Goal: Task Accomplishment & Management: Manage account settings

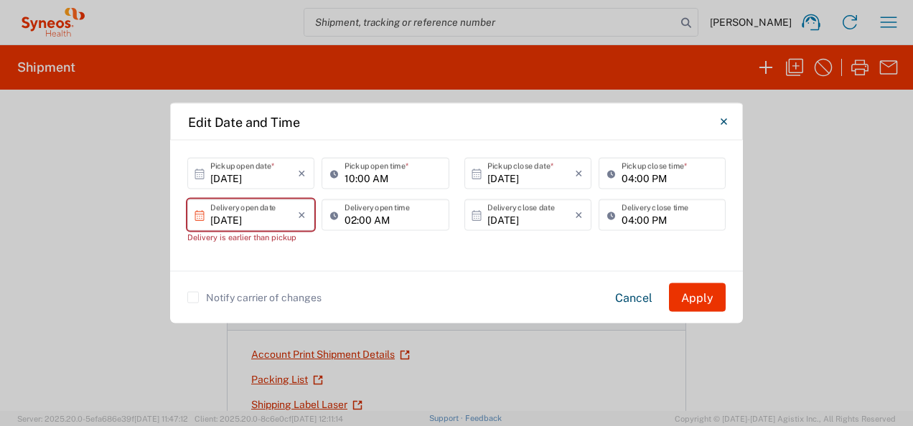
scroll to position [431, 0]
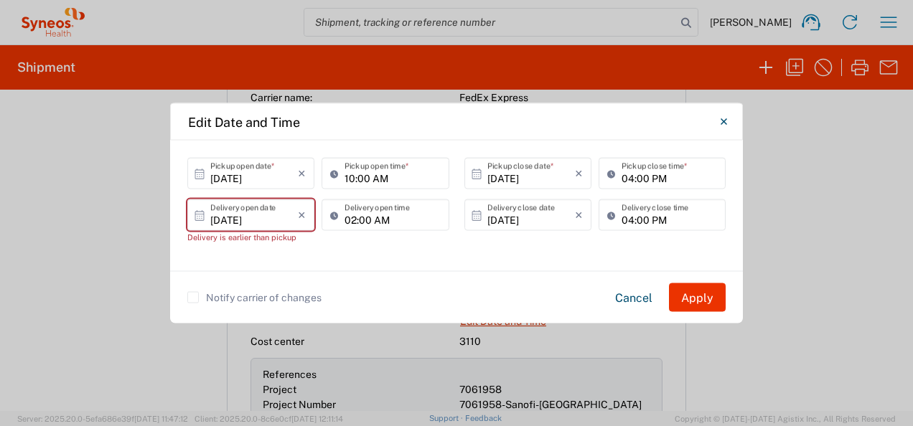
click at [648, 274] on div "Notify carrier of changes Cancel Apply" at bounding box center [456, 297] width 573 height 52
click at [650, 290] on button "Cancel" at bounding box center [634, 297] width 60 height 29
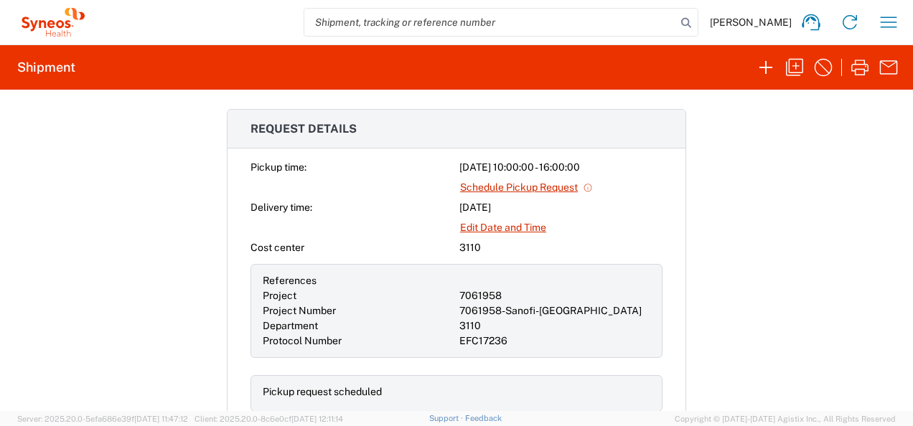
scroll to position [502, 0]
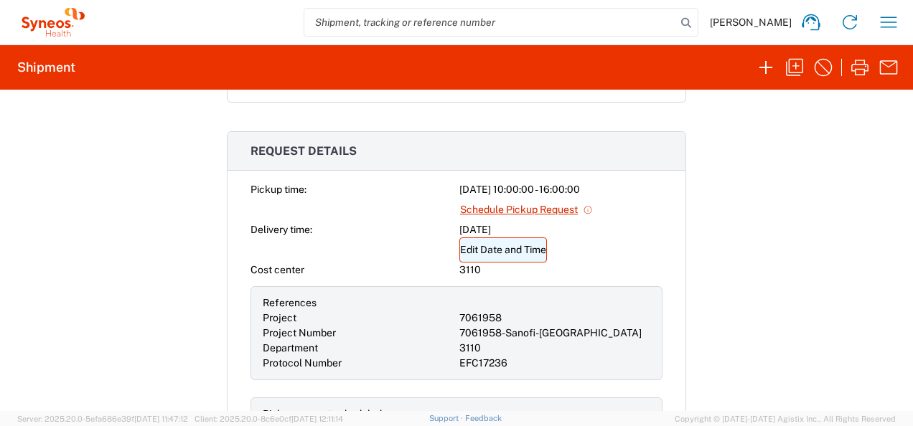
click at [488, 238] on link "Edit Date and Time" at bounding box center [503, 250] width 88 height 25
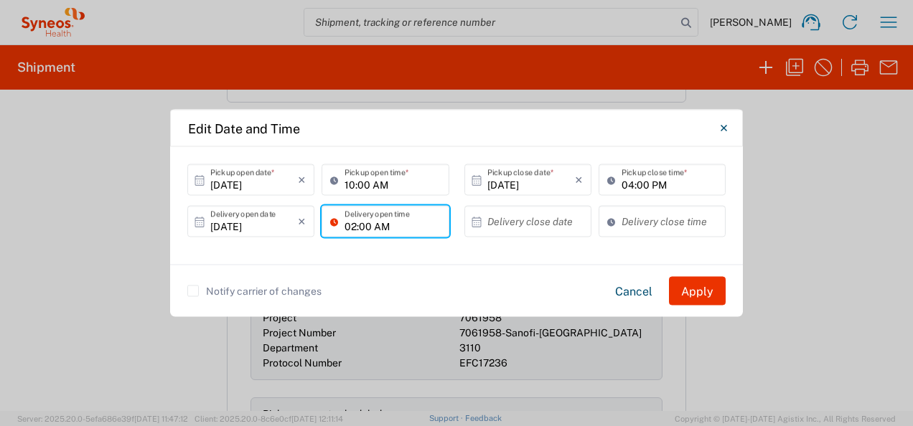
drag, startPoint x: 384, startPoint y: 229, endPoint x: 395, endPoint y: 226, distance: 11.8
click at [385, 229] on input "02:00 AM" at bounding box center [391, 221] width 95 height 25
drag, startPoint x: 399, startPoint y: 225, endPoint x: 233, endPoint y: 236, distance: 166.8
click at [235, 236] on div "[DATE] × Delivery open date Cancel Apply 02:00 AM Delivery open time" at bounding box center [318, 227] width 269 height 42
click at [300, 217] on icon "×" at bounding box center [302, 221] width 8 height 23
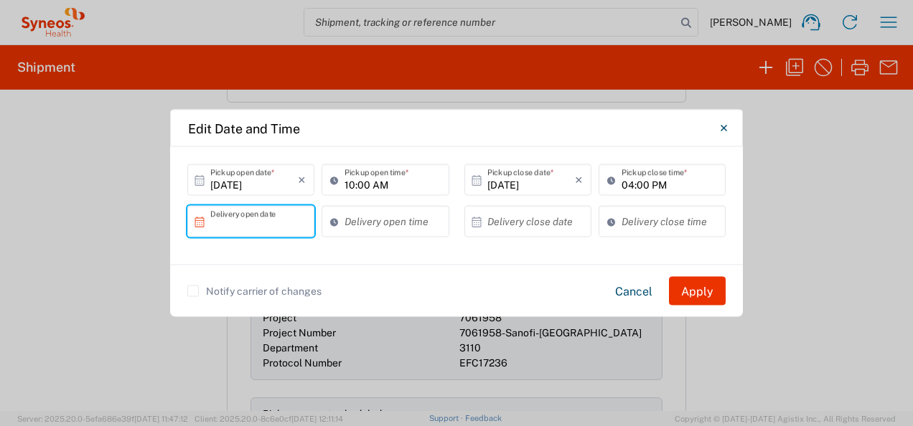
click at [342, 244] on div "Delivery open time" at bounding box center [385, 227] width 134 height 42
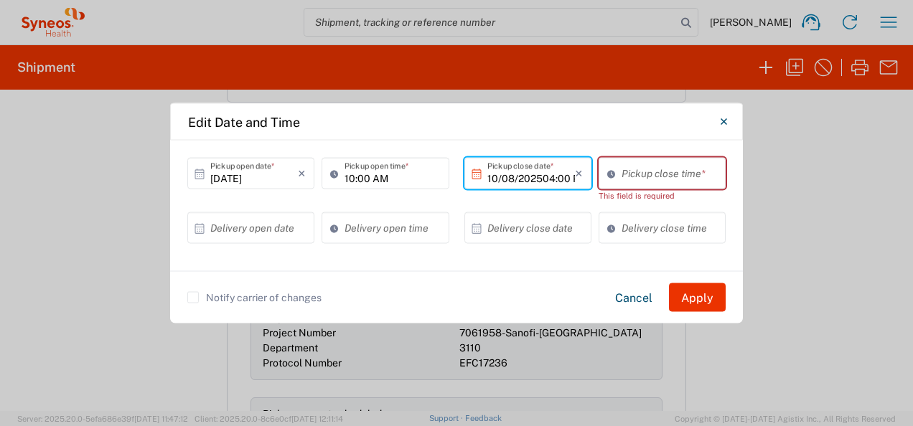
type input "10/08/202504:00 PM"
click at [534, 273] on div "Notify carrier of changes Cancel Apply" at bounding box center [456, 297] width 573 height 52
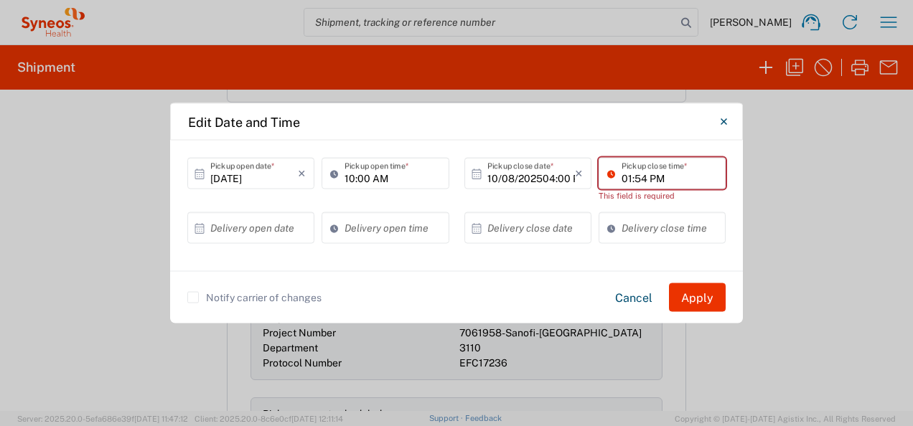
click at [638, 185] on input "01:54 PM" at bounding box center [668, 173] width 95 height 25
drag, startPoint x: 695, startPoint y: 178, endPoint x: 545, endPoint y: 181, distance: 149.3
click at [545, 181] on div "10/08/202504:00 PM × Pickup close date * Cancel Apply 01:54 PM Pickup close tim…" at bounding box center [595, 185] width 269 height 55
type input "1"
type input "04:00 PM"
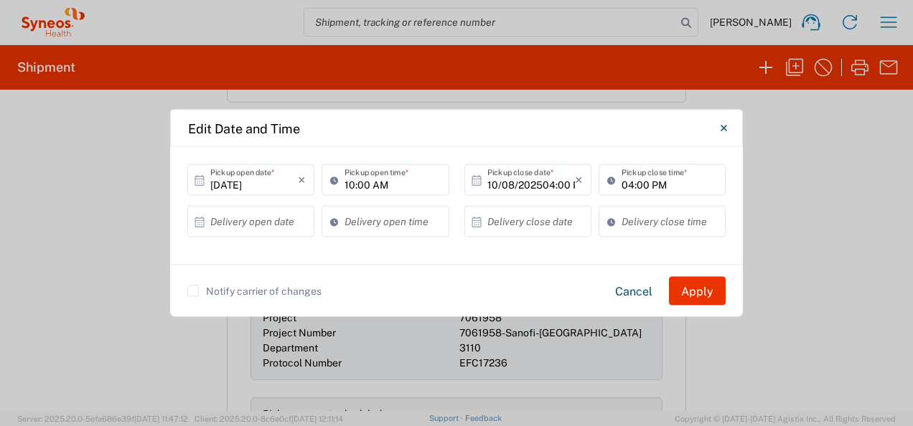
click at [688, 268] on agx-edit-shipment-date-time-dialog-widget "[DATE] × Pickup open date * Cancel Apply 10:00 AM Pickup open time * 10/08/2025…" at bounding box center [456, 232] width 573 height 170
type input "1"
type input "02:00 PM"
click at [690, 283] on button "Apply" at bounding box center [697, 291] width 57 height 29
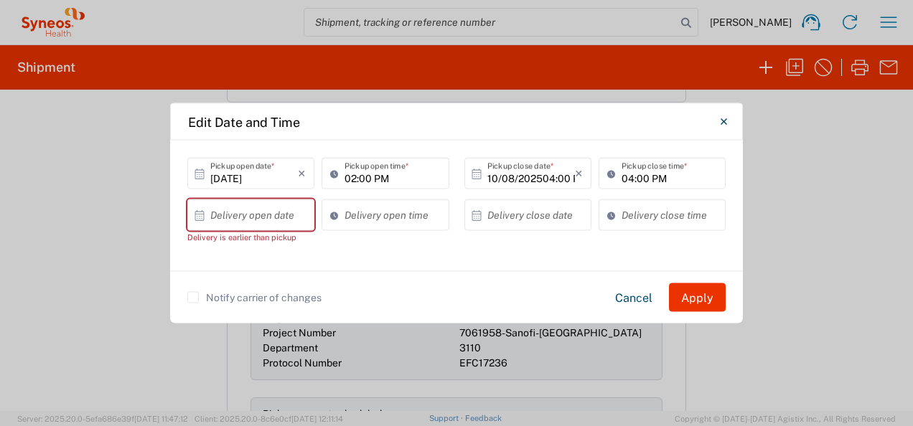
click at [251, 248] on div "× Delivery open date Delivery is earlier than pickup Cancel Apply" at bounding box center [251, 226] width 134 height 55
click at [240, 214] on input "text" at bounding box center [254, 214] width 88 height 25
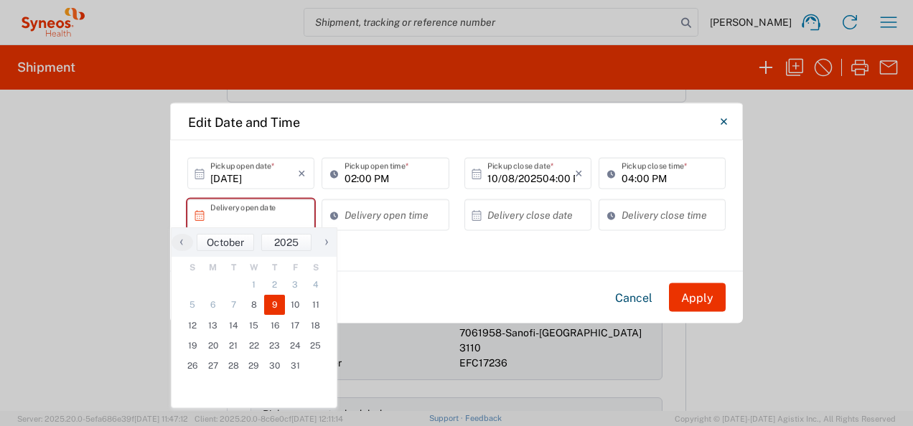
click at [278, 306] on span "9" at bounding box center [274, 305] width 21 height 20
type input "[DATE]"
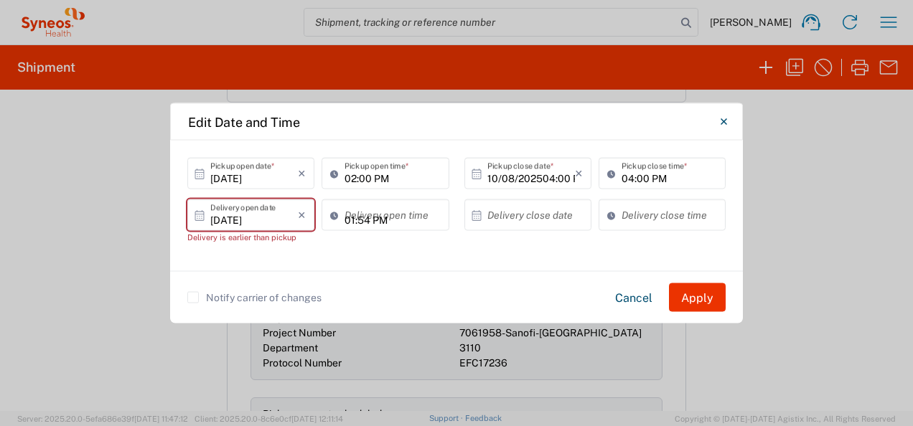
click at [403, 217] on input "01:54 PM" at bounding box center [391, 214] width 95 height 25
drag, startPoint x: 410, startPoint y: 222, endPoint x: 277, endPoint y: 222, distance: 133.5
click at [277, 222] on div "[DATE] × Delivery open date Delivery is earlier than pickup Cancel Apply 01:54 …" at bounding box center [318, 226] width 269 height 55
type input "10:00"
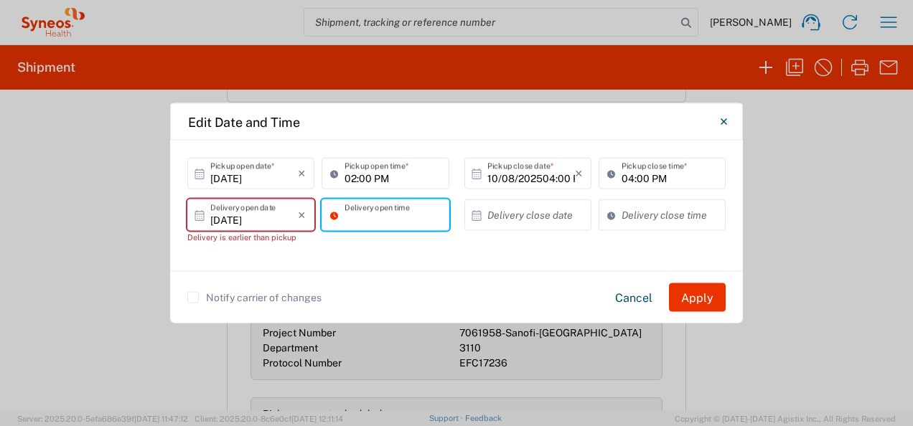
click at [416, 251] on div "Delivery open time" at bounding box center [385, 226] width 134 height 55
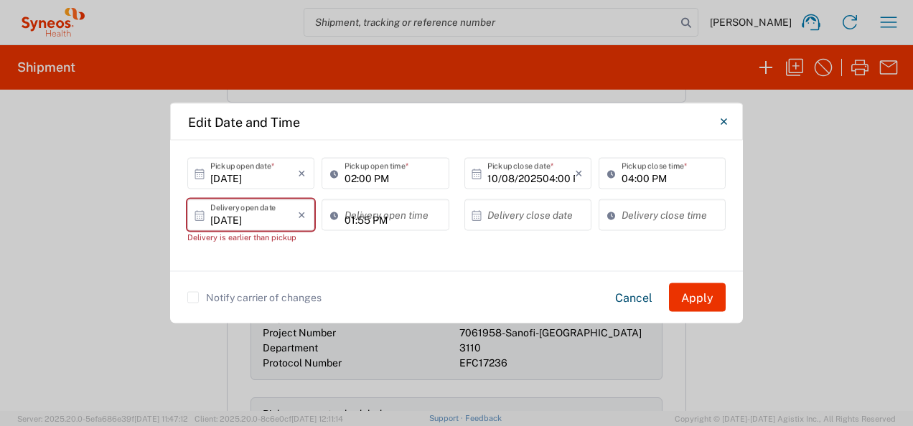
click at [403, 225] on input "01:55 PM" at bounding box center [391, 214] width 95 height 25
click at [404, 220] on input "01:55 PM" at bounding box center [391, 214] width 95 height 25
click at [383, 211] on input "01:55 PM" at bounding box center [391, 214] width 95 height 25
click at [379, 214] on input "01:55 PM" at bounding box center [391, 214] width 95 height 25
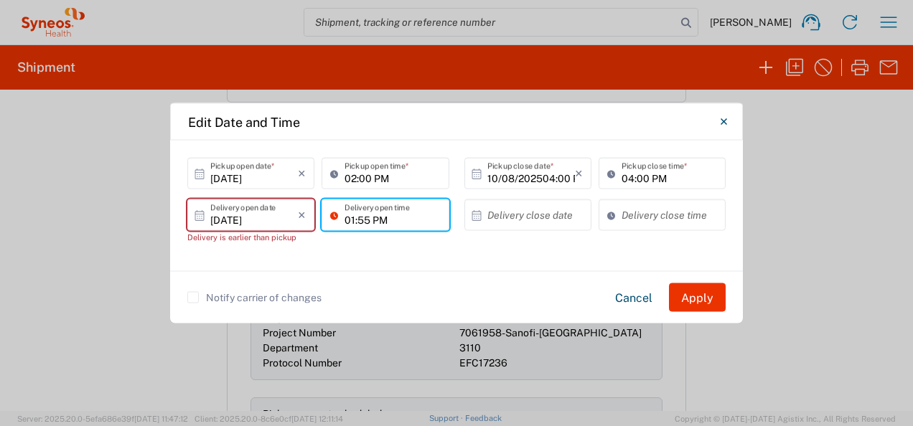
click at [373, 215] on input "01:55 PM" at bounding box center [391, 214] width 95 height 25
drag, startPoint x: 369, startPoint y: 215, endPoint x: 309, endPoint y: 219, distance: 60.4
click at [309, 218] on div "[DATE] × Delivery open date Delivery is earlier than pickup Cancel Apply 01:55 …" at bounding box center [318, 226] width 269 height 55
type input "1000 PM"
click at [385, 241] on div "Delivery open time" at bounding box center [385, 226] width 134 height 55
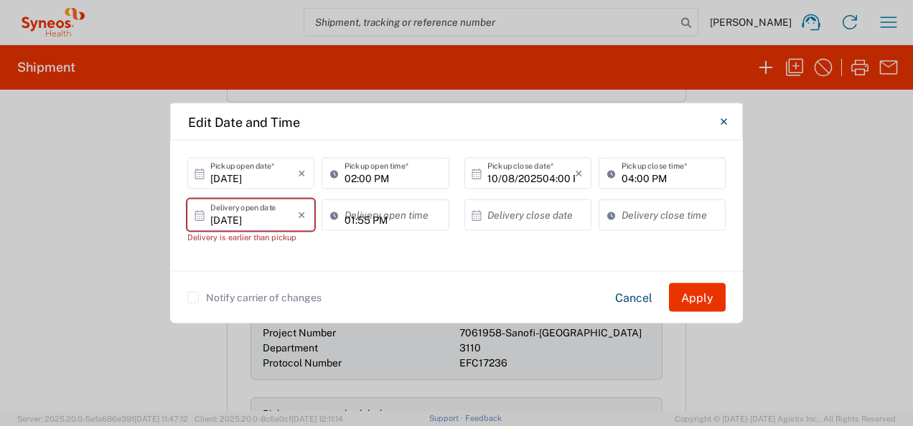
click at [377, 223] on input "01:55 PM" at bounding box center [391, 214] width 95 height 25
drag, startPoint x: 386, startPoint y: 215, endPoint x: 347, endPoint y: 215, distance: 38.8
click at [348, 215] on input "01:55 PM" at bounding box center [391, 214] width 95 height 25
click at [382, 212] on input "01:55 PM" at bounding box center [391, 214] width 95 height 25
click at [408, 210] on input "01:55 PM" at bounding box center [391, 214] width 95 height 25
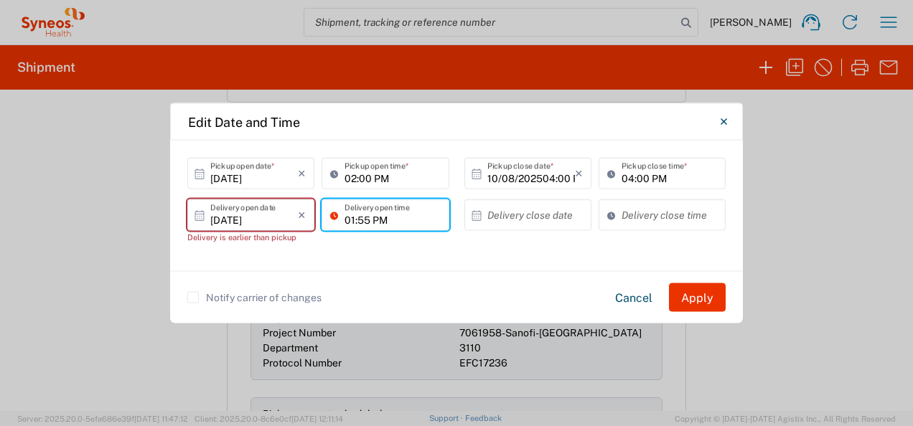
click at [408, 210] on input "01:55 PM" at bounding box center [391, 214] width 95 height 25
click at [439, 238] on div "01:55 PM Delivery open time" at bounding box center [385, 226] width 134 height 55
click at [382, 218] on input "01:55 PM" at bounding box center [391, 214] width 95 height 25
click at [418, 217] on input ":55 PM01" at bounding box center [391, 214] width 95 height 25
drag, startPoint x: 423, startPoint y: 217, endPoint x: 307, endPoint y: 221, distance: 116.3
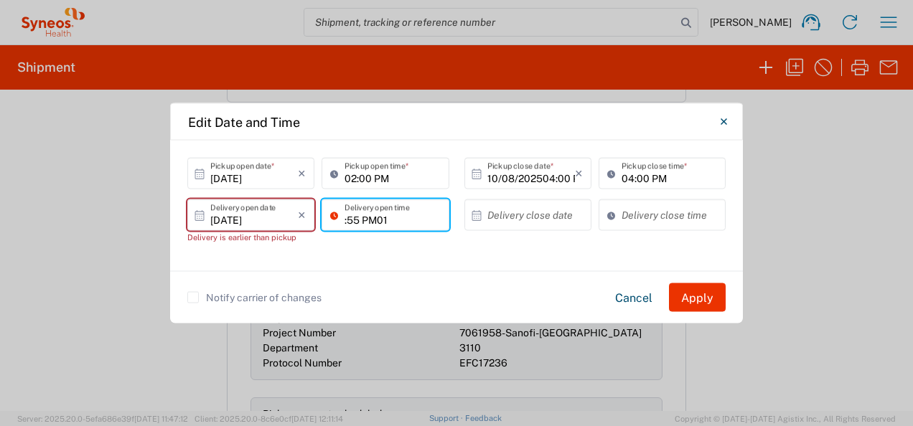
click at [307, 221] on div "[DATE] × Delivery open date Delivery is earlier than pickup Cancel Apply :55 PM…" at bounding box center [318, 226] width 269 height 55
type input "1"
type input "A"
type input "10:00 AM"
click at [398, 248] on div "10:00 AM Delivery open time" at bounding box center [385, 226] width 134 height 55
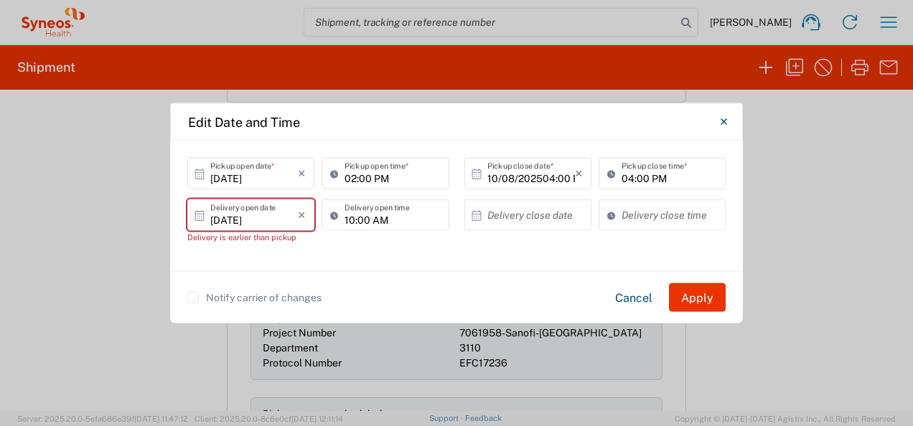
click at [500, 220] on input "text" at bounding box center [531, 214] width 88 height 25
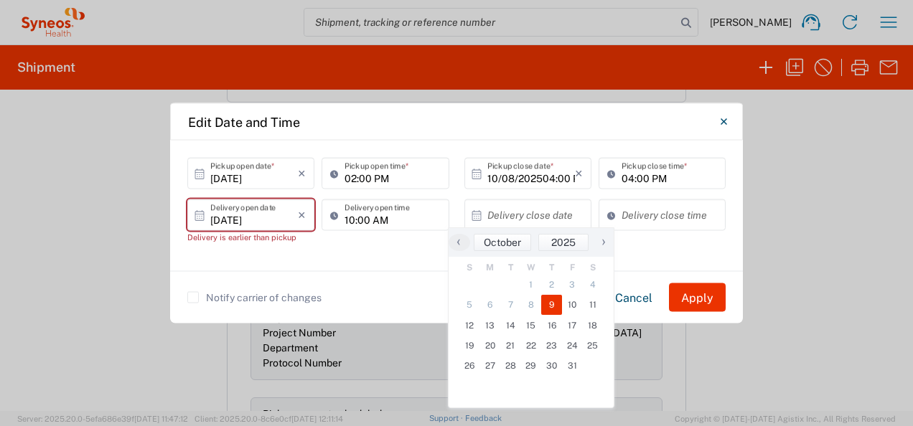
click at [548, 309] on span "9" at bounding box center [551, 305] width 21 height 20
type input "[DATE]"
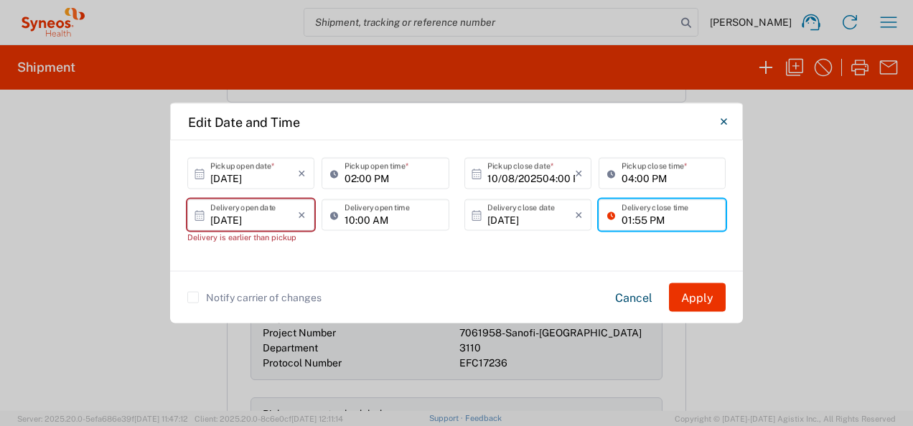
click at [648, 223] on input "01:55 PM" at bounding box center [668, 214] width 95 height 25
drag, startPoint x: 687, startPoint y: 221, endPoint x: 570, endPoint y: 218, distance: 117.7
click at [570, 218] on div "[DATE] × Delivery close date Cancel Apply 01:55 PM Delivery close time" at bounding box center [595, 220] width 269 height 42
click at [548, 251] on div "[DATE] × Delivery close date Cancel Apply 01:55 PM Delivery close time" at bounding box center [594, 226] width 277 height 55
click at [658, 225] on input "01:55 PM" at bounding box center [668, 214] width 95 height 25
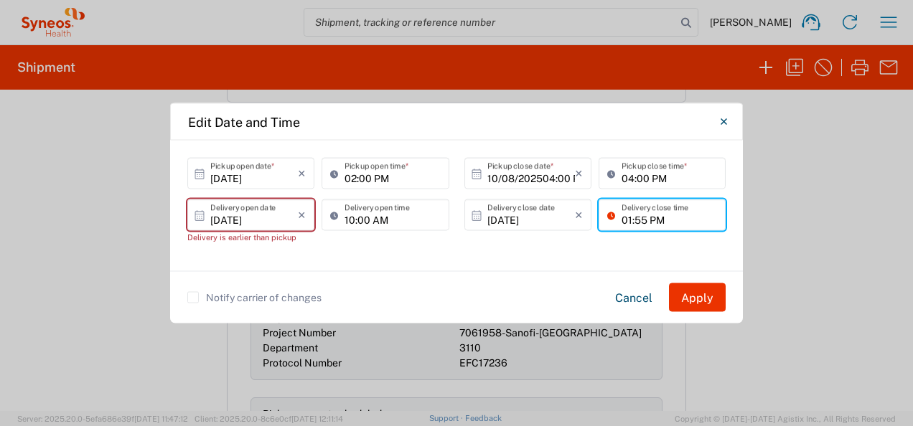
drag, startPoint x: 597, startPoint y: 220, endPoint x: 743, endPoint y: 264, distance: 152.3
click at [570, 220] on div "[DATE] × Delivery close date Cancel Apply 01:55 PM Delivery close time" at bounding box center [595, 220] width 269 height 42
type input "04:00 PM"
click at [609, 248] on div "[DATE] × Delivery close date Cancel Apply 04:00 PM Delivery close time" at bounding box center [594, 226] width 277 height 55
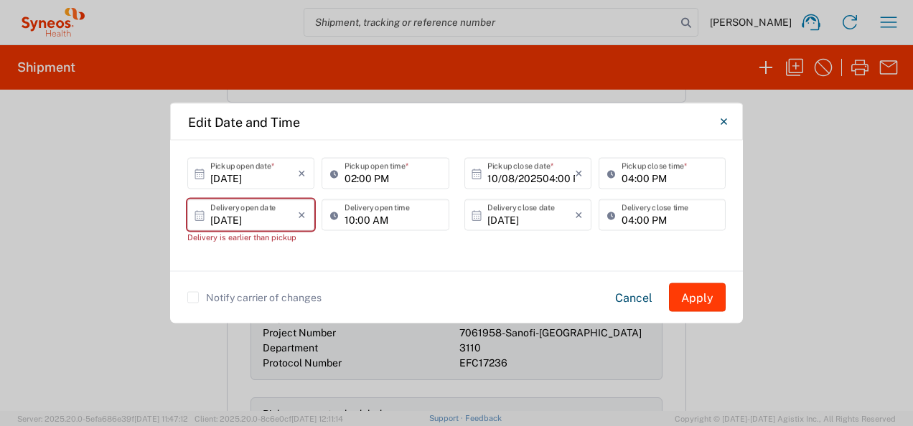
click at [688, 293] on button "Apply" at bounding box center [697, 297] width 57 height 29
click at [280, 245] on div "[DATE] × Delivery open date Delivery is earlier than pickup Cancel Apply" at bounding box center [251, 226] width 134 height 55
click at [690, 293] on button "Apply" at bounding box center [697, 297] width 57 height 29
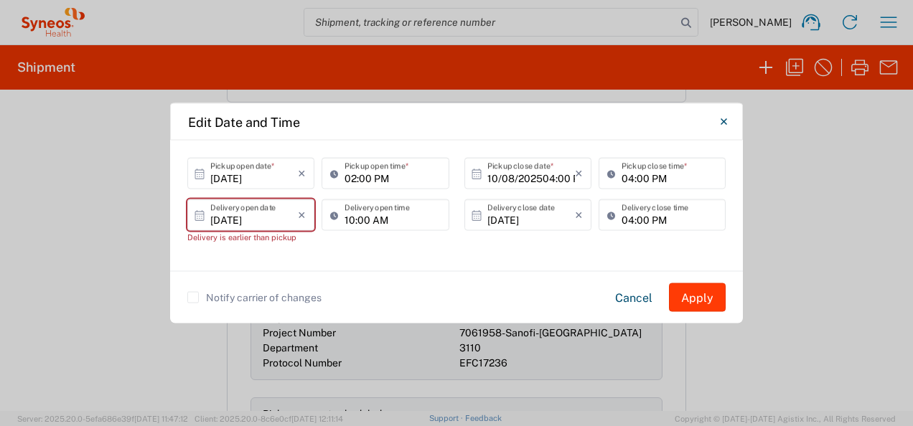
click at [690, 293] on button "Apply" at bounding box center [697, 297] width 57 height 29
click at [689, 293] on button "Apply" at bounding box center [697, 297] width 57 height 29
click at [287, 216] on input "[DATE]" at bounding box center [254, 214] width 88 height 25
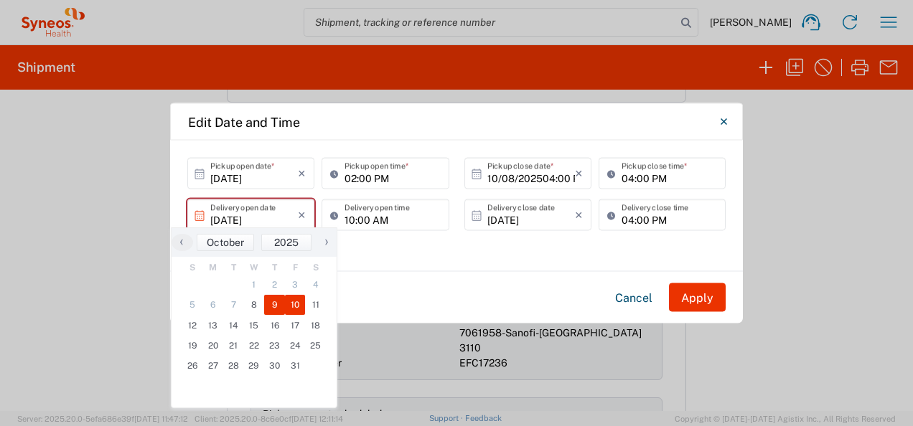
click at [293, 306] on span "10" at bounding box center [295, 305] width 21 height 20
type input "[DATE]"
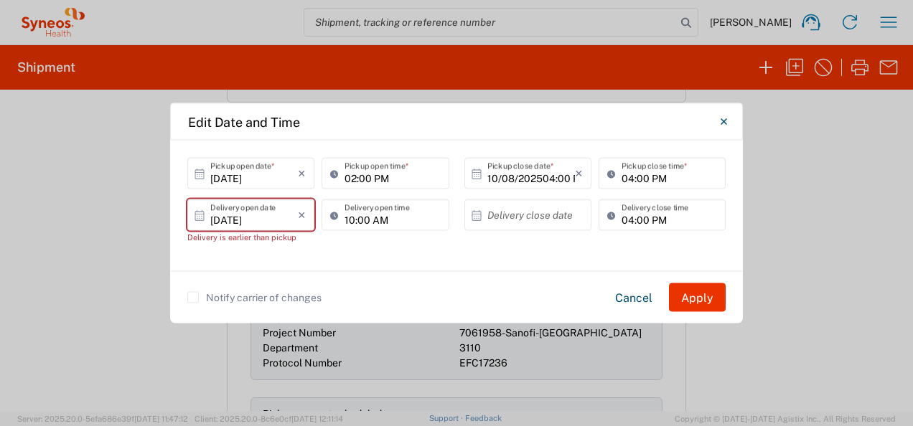
click at [348, 255] on div "[DATE] × Pickup open date * Cancel Apply 02:00 PM Pickup open time * 10/08/2025…" at bounding box center [456, 206] width 573 height 131
click at [570, 224] on input "text" at bounding box center [531, 214] width 88 height 25
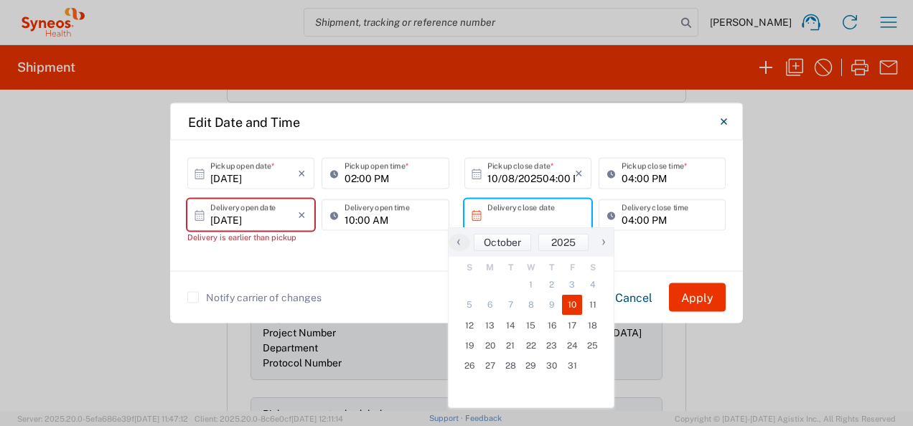
click at [569, 304] on span "10" at bounding box center [572, 305] width 21 height 20
type input "[DATE]"
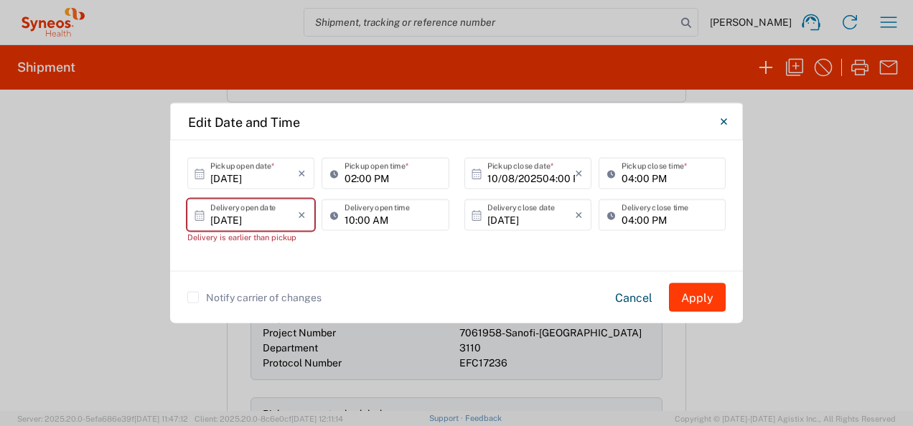
click at [684, 299] on button "Apply" at bounding box center [697, 297] width 57 height 29
click at [258, 221] on input "[DATE]" at bounding box center [254, 214] width 88 height 25
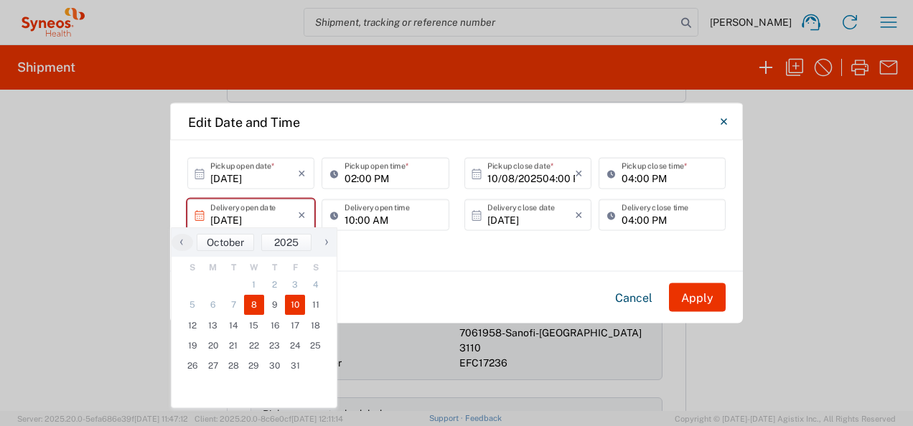
click at [255, 299] on span "8" at bounding box center [254, 305] width 21 height 20
type input "[DATE]"
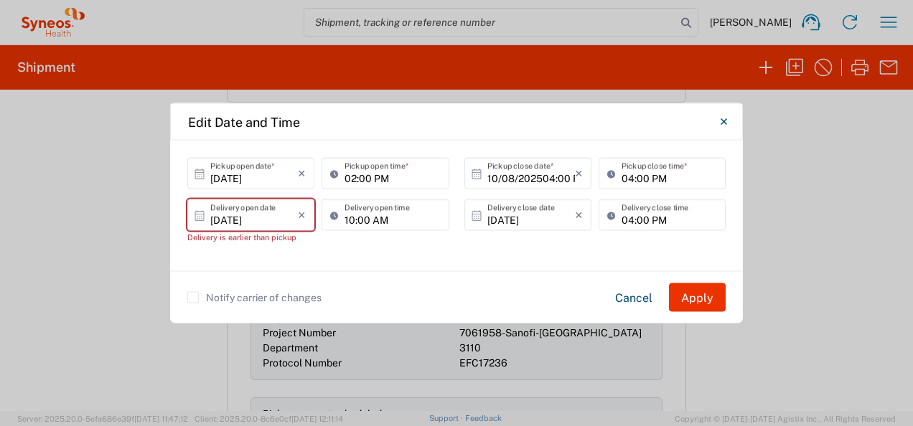
click at [364, 245] on div "10:00 AM Delivery open time" at bounding box center [385, 226] width 134 height 55
click at [380, 227] on input "10:00 AM" at bounding box center [391, 214] width 95 height 25
click at [419, 253] on div "10:00 AM Delivery open time" at bounding box center [385, 226] width 134 height 55
click at [695, 293] on button "Apply" at bounding box center [697, 297] width 57 height 29
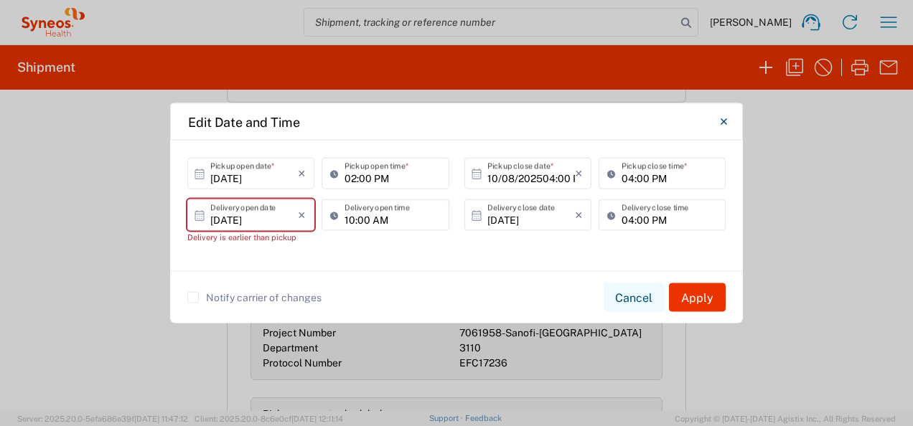
drag, startPoint x: 694, startPoint y: 293, endPoint x: 649, endPoint y: 296, distance: 44.6
click at [686, 293] on button "Apply" at bounding box center [697, 297] width 57 height 29
click at [637, 297] on button "Cancel" at bounding box center [634, 297] width 60 height 29
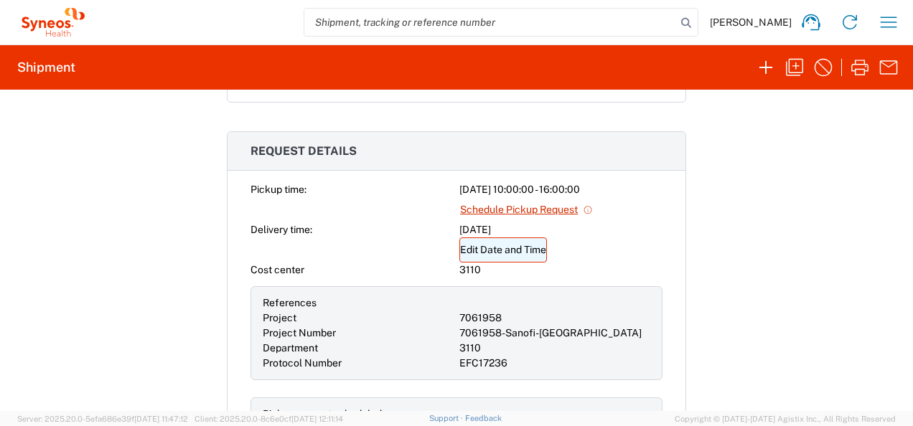
click at [509, 254] on link "Edit Date and Time" at bounding box center [503, 250] width 88 height 25
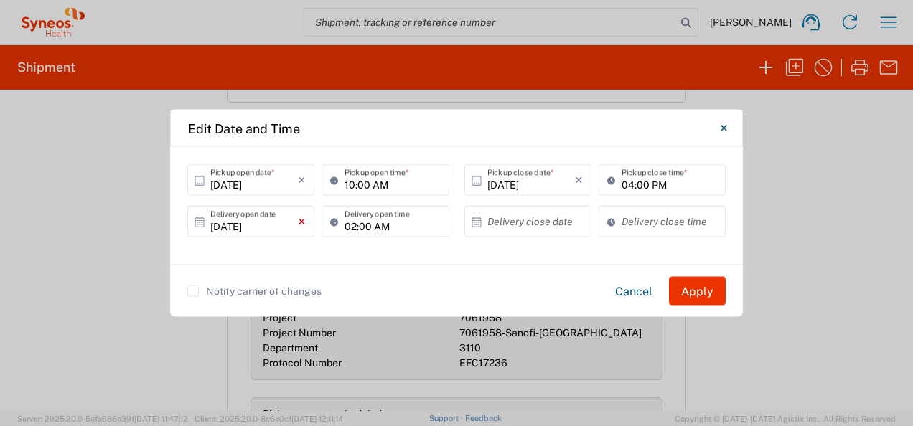
click at [299, 217] on icon "×" at bounding box center [302, 221] width 8 height 23
click at [346, 254] on div "[DATE] × Pickup open date * Cancel Apply 10:00 AM Pickup open time * [DATE] × P…" at bounding box center [456, 206] width 573 height 118
click at [423, 223] on input "02:00 AM" at bounding box center [391, 221] width 95 height 25
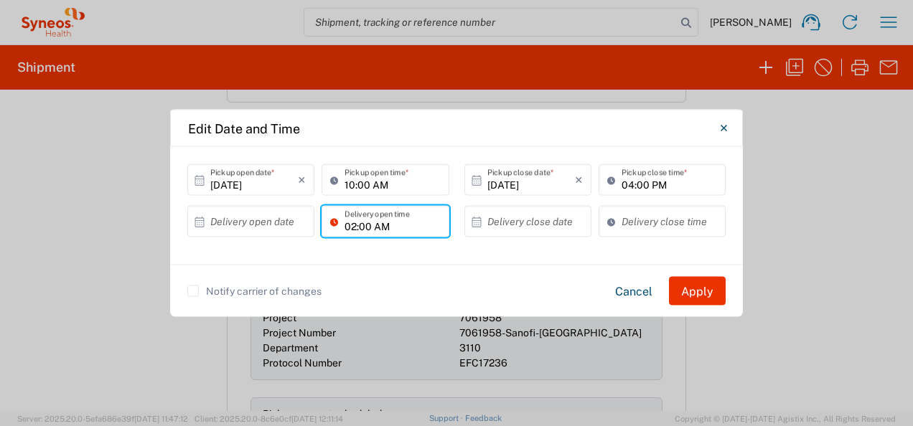
click at [438, 250] on div "[DATE] × Pickup open date * Cancel Apply 10:00 AM Pickup open time * [DATE] × P…" at bounding box center [456, 206] width 573 height 118
type input "02:00 AM"
click at [402, 245] on div "Delivery open time" at bounding box center [385, 227] width 134 height 42
click at [254, 234] on div "× Delivery open date" at bounding box center [250, 222] width 127 height 32
click at [408, 261] on div "[DATE] × Pickup open date * Cancel Apply 10:00 AM Pickup open time * [DATE] × P…" at bounding box center [456, 206] width 573 height 118
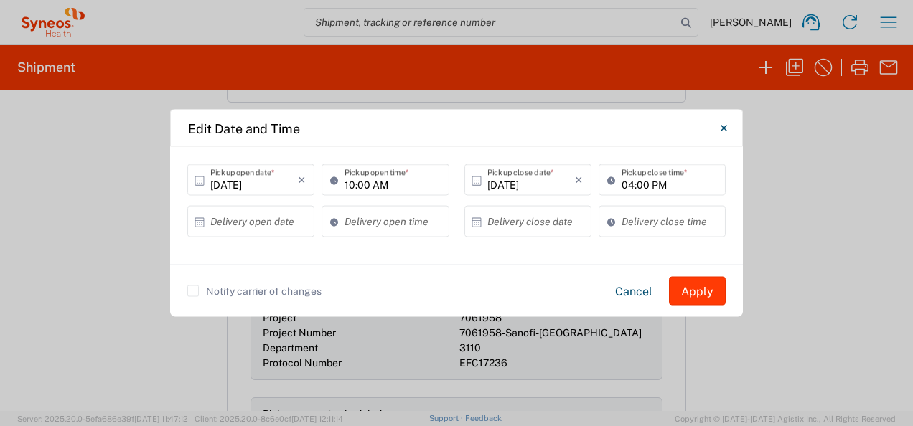
click at [710, 285] on button "Apply" at bounding box center [697, 291] width 57 height 29
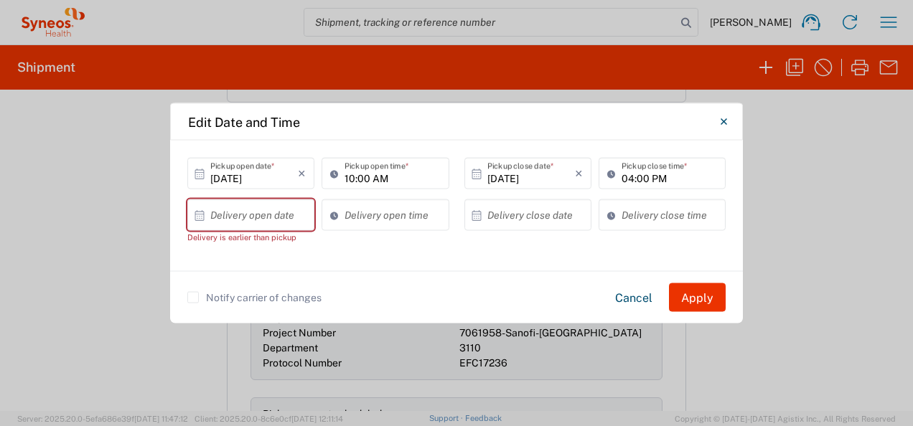
click at [272, 212] on input "text" at bounding box center [254, 214] width 88 height 25
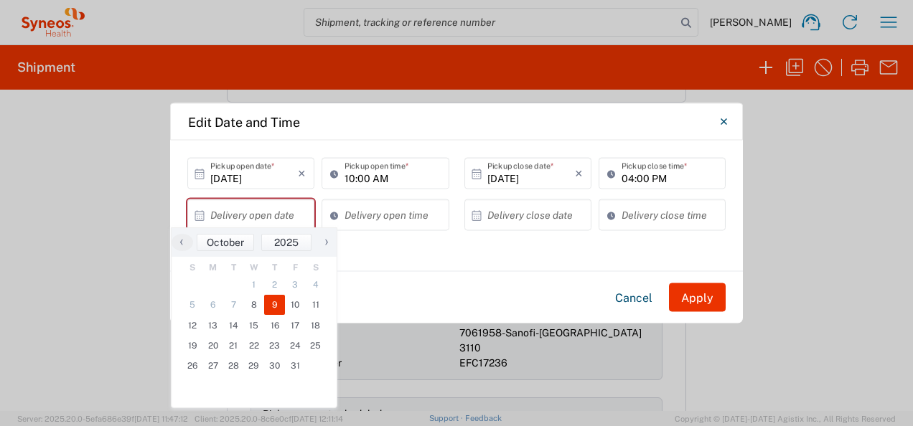
click at [274, 301] on span "9" at bounding box center [274, 305] width 21 height 20
type input "[DATE]"
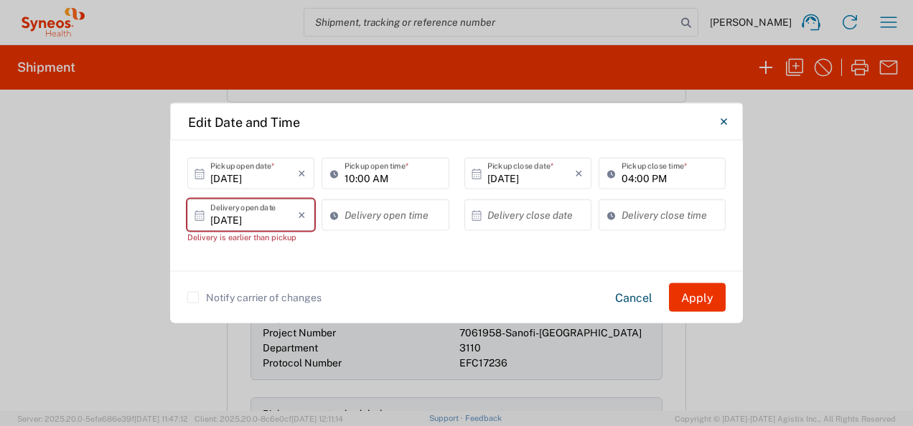
click at [443, 254] on div "[DATE] × Pickup open date * Cancel Apply 10:00 AM Pickup open time * [DATE] × P…" at bounding box center [456, 206] width 573 height 131
click at [712, 301] on button "Apply" at bounding box center [697, 297] width 57 height 29
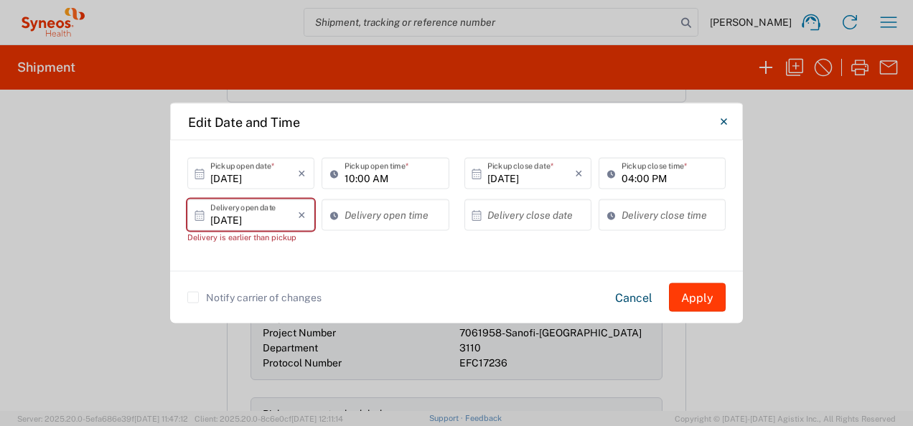
click at [712, 301] on button "Apply" at bounding box center [697, 297] width 57 height 29
drag, startPoint x: 712, startPoint y: 301, endPoint x: 365, endPoint y: 255, distance: 350.4
click at [711, 301] on button "Apply" at bounding box center [697, 297] width 57 height 29
click at [199, 297] on label "Notify carrier of changes" at bounding box center [254, 297] width 134 height 11
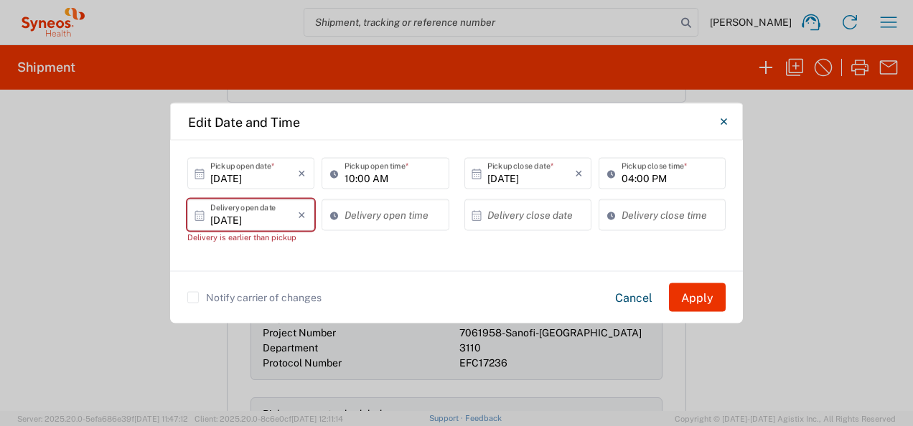
click at [193, 298] on input "Notify carrier of changes" at bounding box center [193, 298] width 0 height 0
click at [195, 298] on label "Notify carrier of changes" at bounding box center [254, 297] width 134 height 11
click at [193, 298] on input "Notify carrier of changes" at bounding box center [193, 298] width 0 height 0
click at [212, 294] on label "Notify carrier of changes" at bounding box center [254, 297] width 134 height 11
click at [193, 298] on input "Notify carrier of changes" at bounding box center [193, 298] width 0 height 0
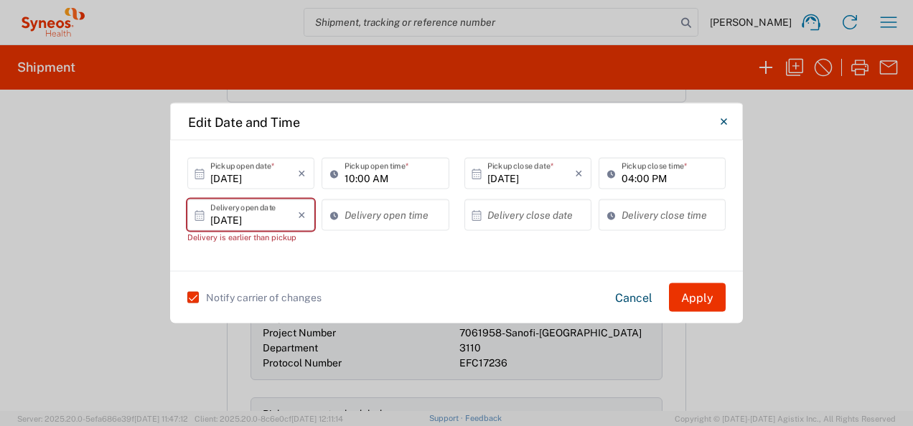
click at [289, 292] on label "Notify carrier of changes" at bounding box center [254, 297] width 134 height 11
click at [187, 298] on input "Notify carrier of changes" at bounding box center [187, 298] width 0 height 0
click at [712, 299] on button "Apply" at bounding box center [697, 297] width 57 height 29
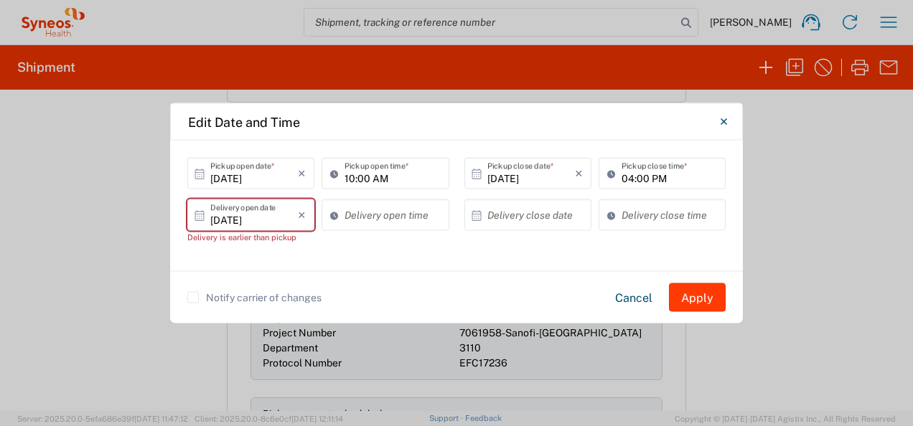
click at [711, 299] on button "Apply" at bounding box center [697, 297] width 57 height 29
click at [732, 118] on button "Close" at bounding box center [723, 122] width 29 height 29
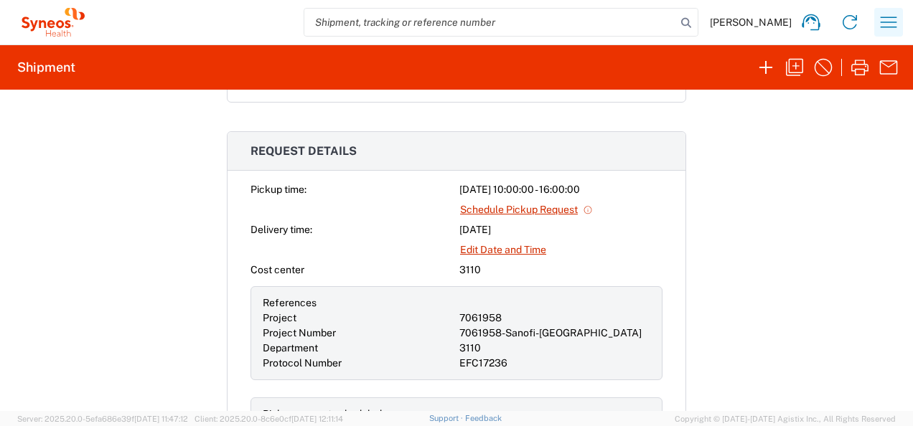
click at [894, 22] on icon "button" at bounding box center [888, 22] width 23 height 23
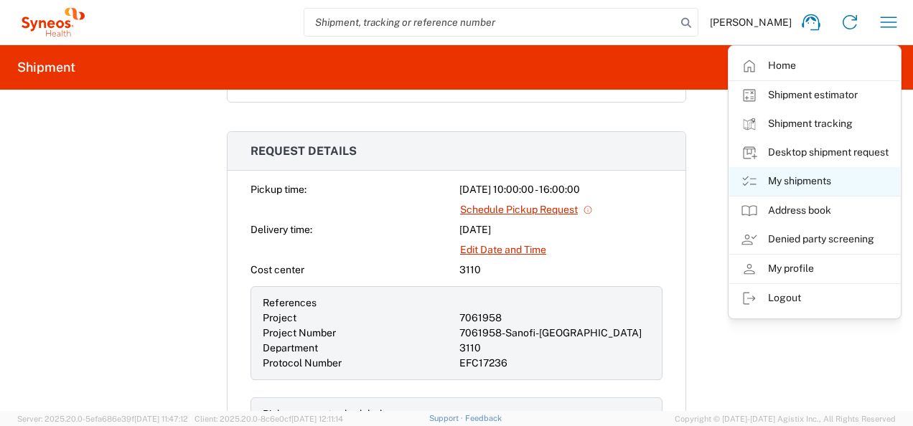
click at [807, 188] on link "My shipments" at bounding box center [814, 181] width 171 height 29
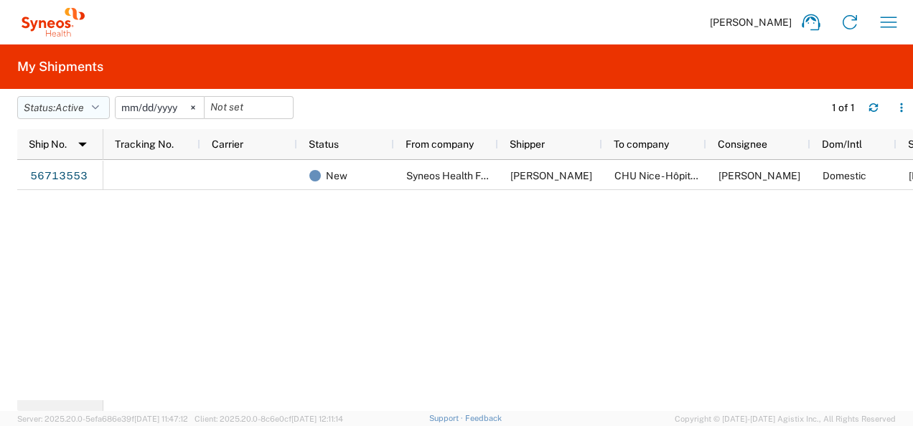
click at [67, 100] on button "Status: Active" at bounding box center [63, 107] width 93 height 23
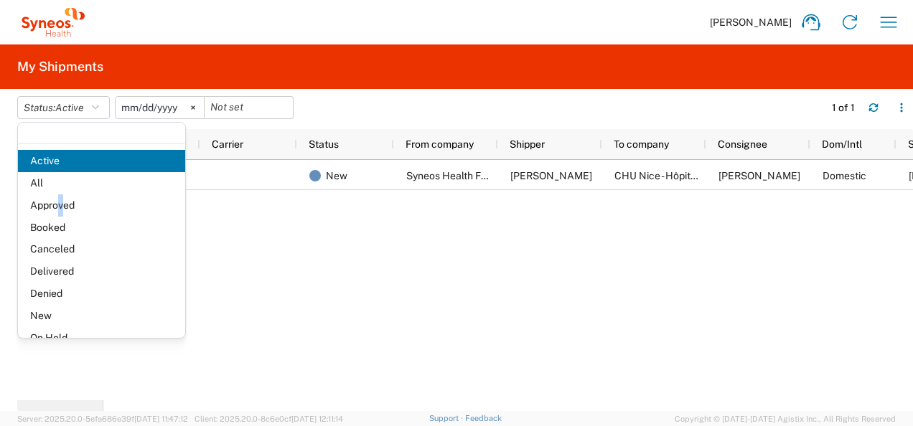
click at [62, 199] on span "Approved" at bounding box center [101, 205] width 167 height 22
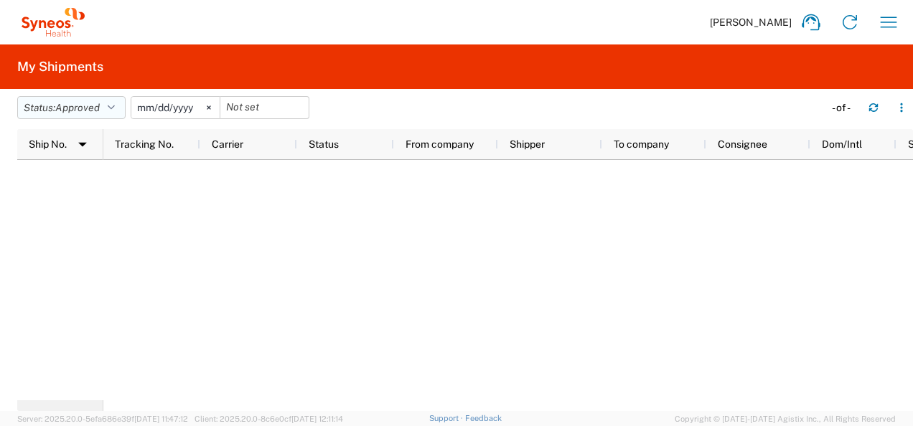
click at [71, 108] on span "Approved" at bounding box center [77, 107] width 44 height 11
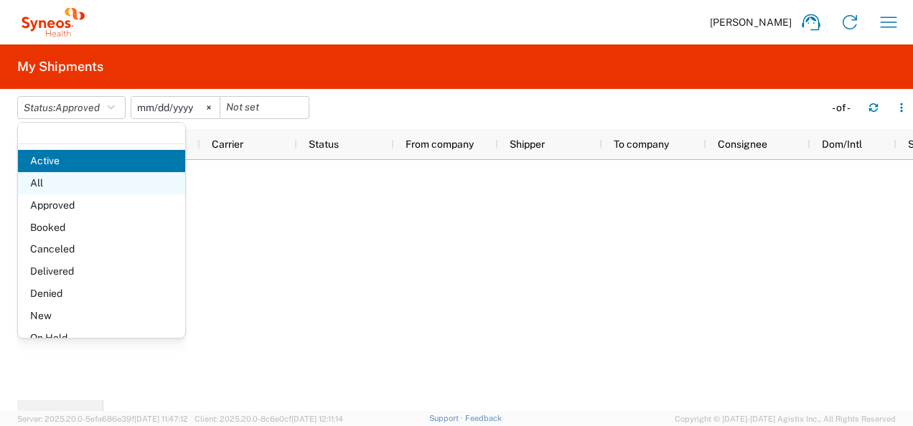
click at [55, 187] on span "All" at bounding box center [101, 183] width 167 height 22
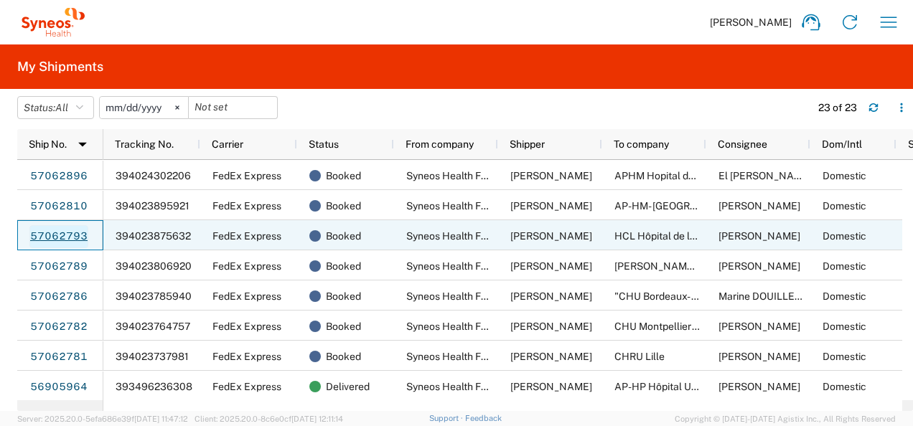
click at [67, 236] on link "57062793" at bounding box center [58, 236] width 59 height 23
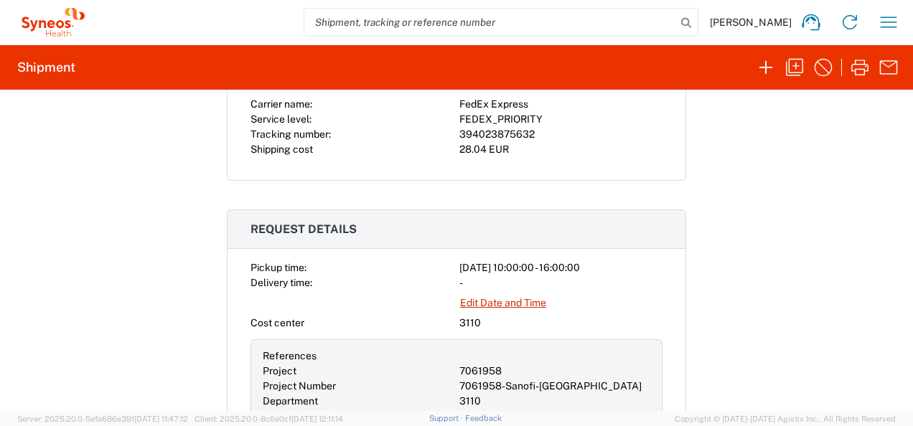
scroll to position [287, 0]
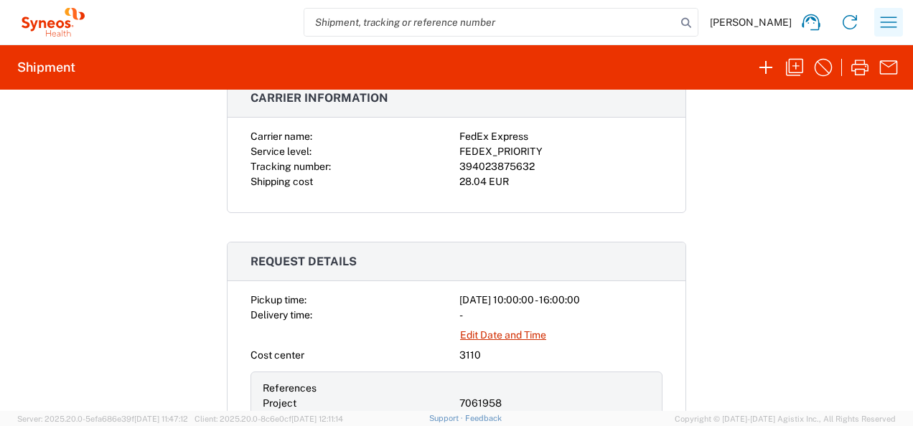
click at [885, 14] on icon "button" at bounding box center [888, 22] width 23 height 23
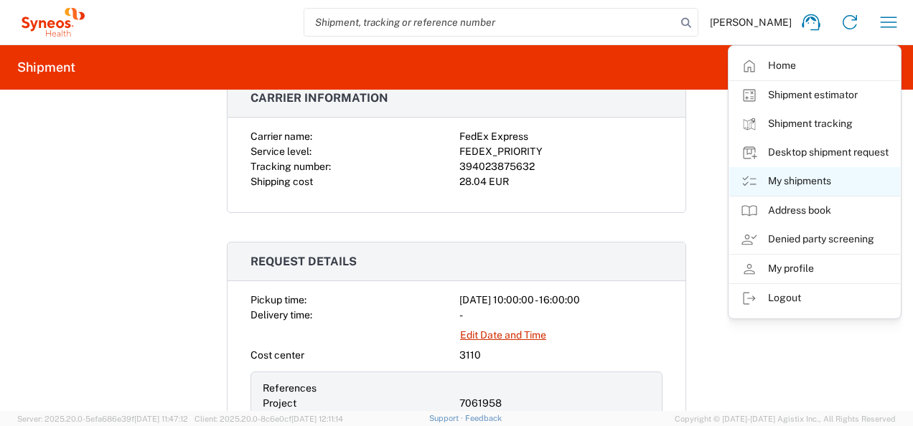
click at [804, 178] on link "My shipments" at bounding box center [814, 181] width 171 height 29
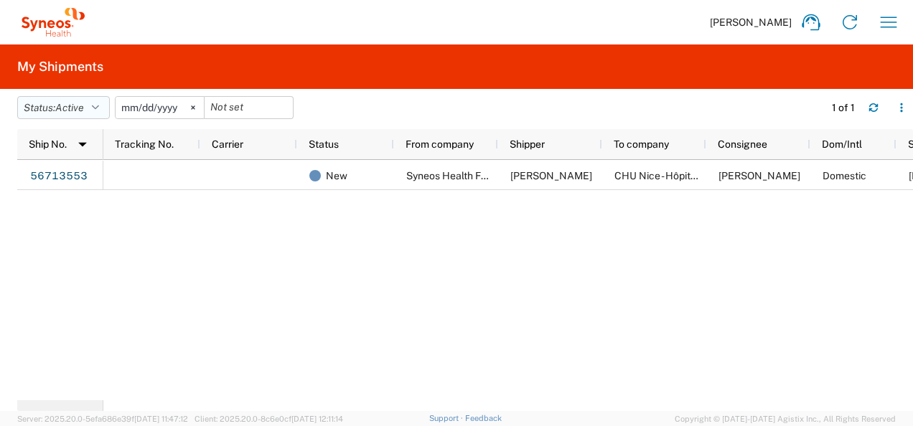
click at [77, 109] on span "Active" at bounding box center [69, 107] width 29 height 11
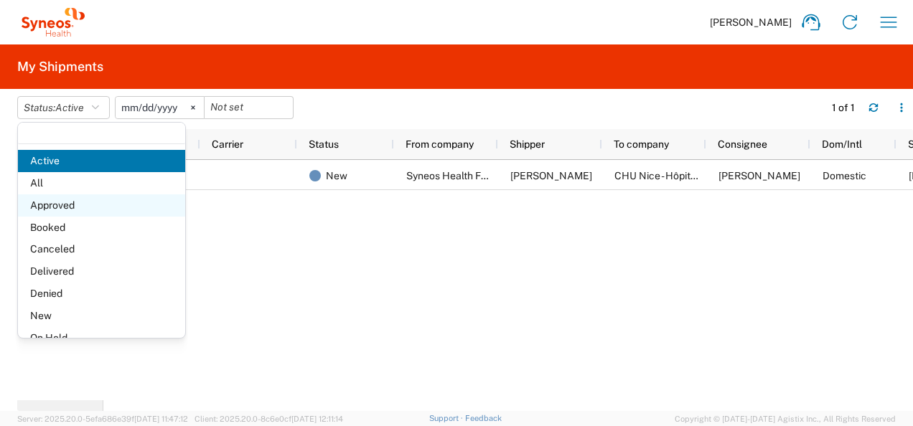
click at [72, 206] on span "Approved" at bounding box center [101, 205] width 167 height 22
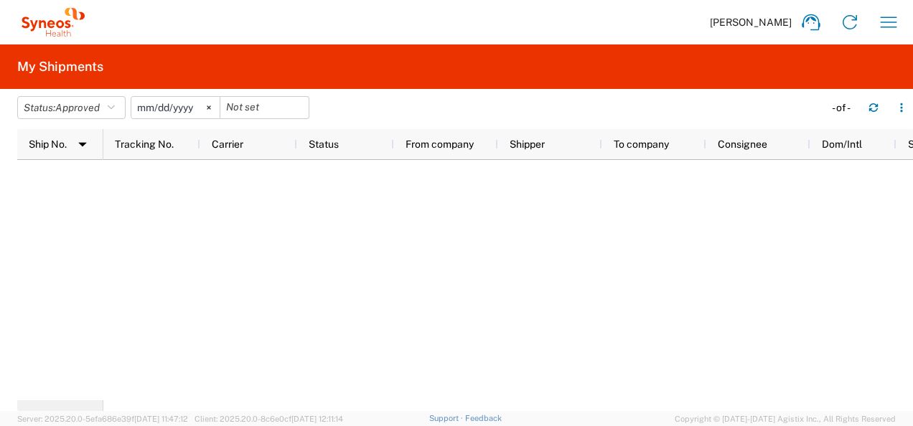
click at [103, 95] on header "Status: Approved Active All Approved Booked Canceled Delivered Denied New On Ho…" at bounding box center [465, 109] width 896 height 40
click at [80, 113] on span "Approved" at bounding box center [77, 107] width 44 height 11
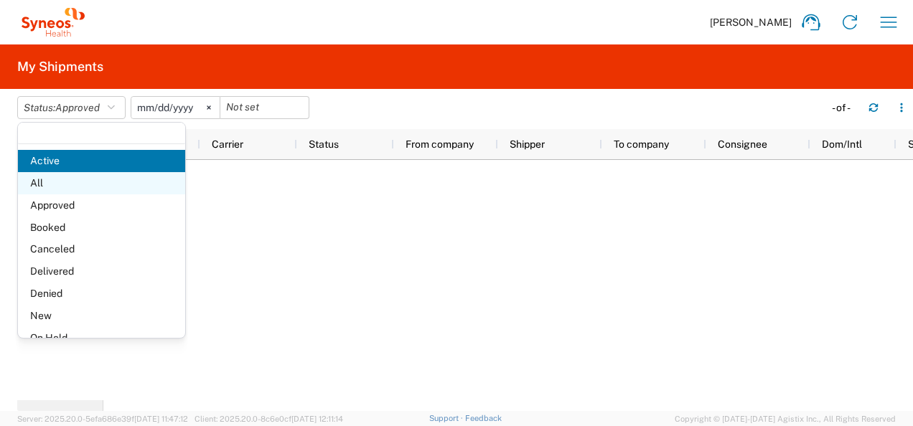
click at [79, 177] on span "All" at bounding box center [101, 183] width 167 height 22
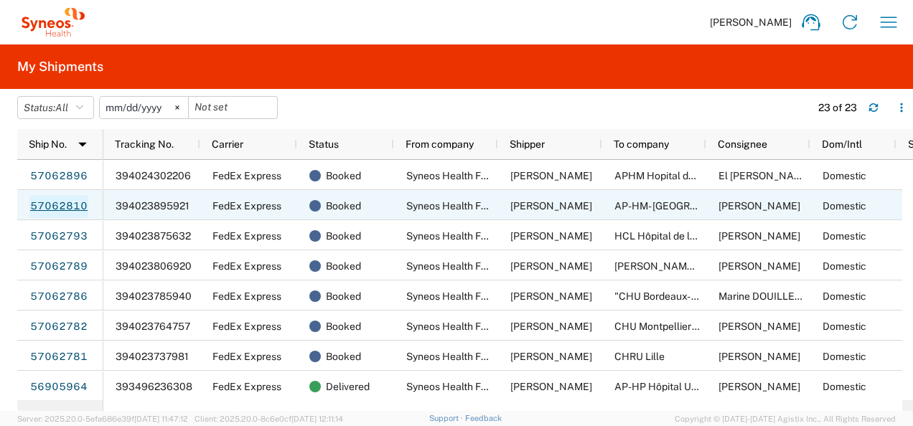
click at [59, 199] on link "57062810" at bounding box center [58, 206] width 59 height 23
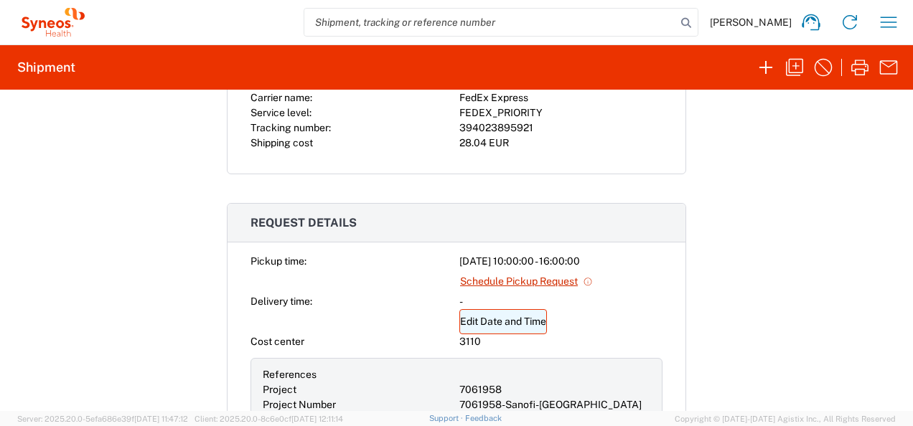
click at [474, 317] on link "Edit Date and Time" at bounding box center [503, 321] width 88 height 25
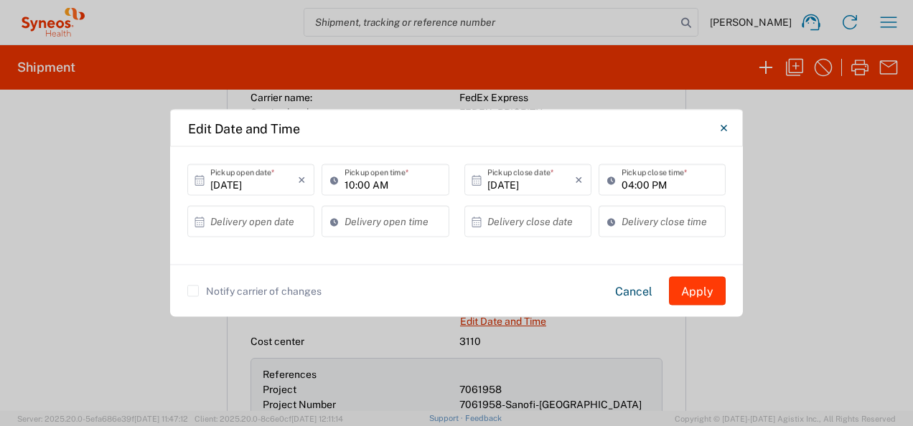
click at [706, 291] on button "Apply" at bounding box center [697, 291] width 57 height 29
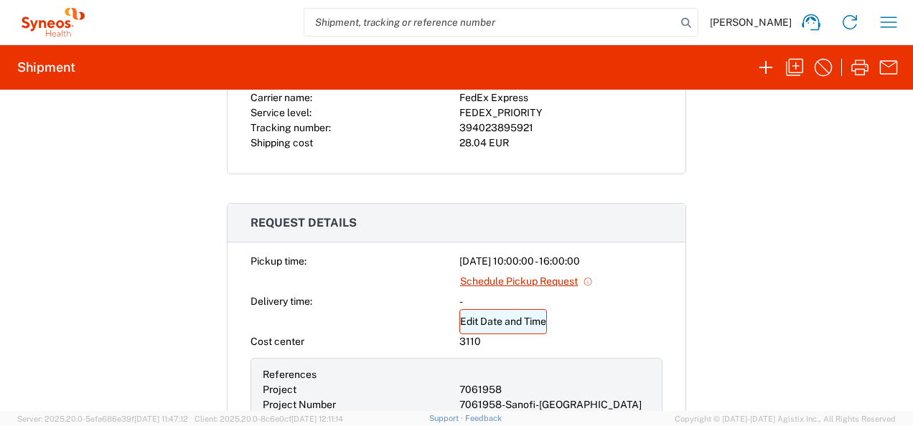
click at [534, 314] on link "Edit Date and Time" at bounding box center [503, 321] width 88 height 25
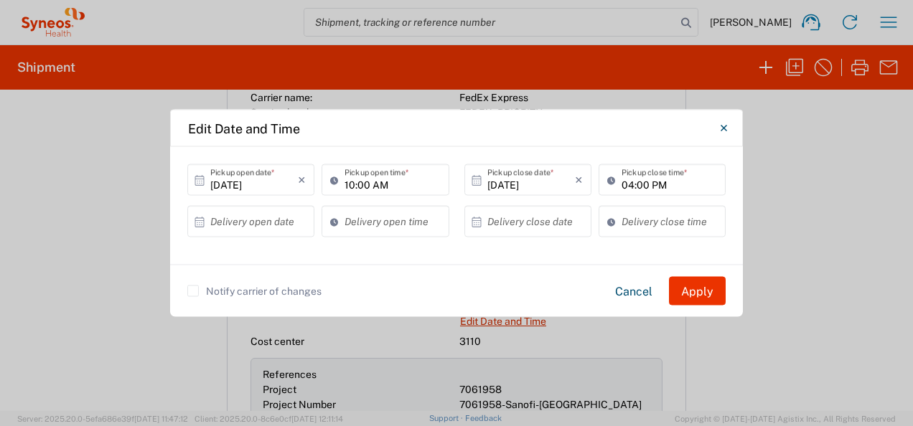
drag, startPoint x: 252, startPoint y: 230, endPoint x: 251, endPoint y: 222, distance: 7.2
click at [252, 227] on input "text" at bounding box center [254, 221] width 88 height 25
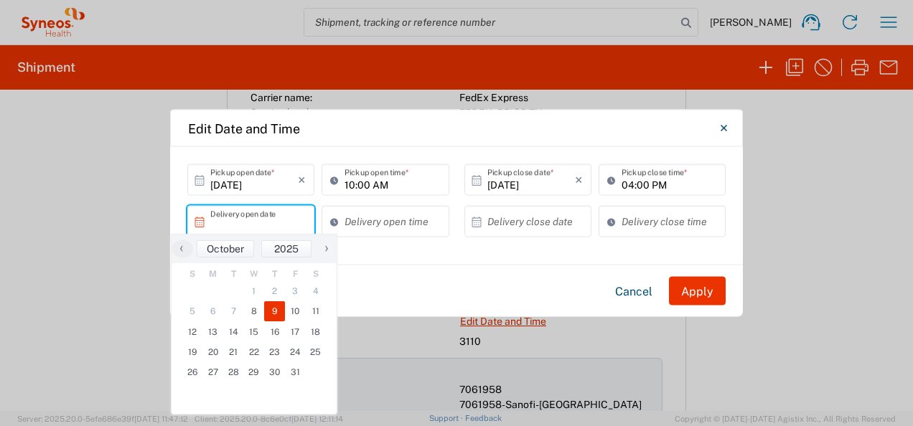
click at [273, 315] on span "9" at bounding box center [274, 311] width 21 height 20
type input "[DATE]"
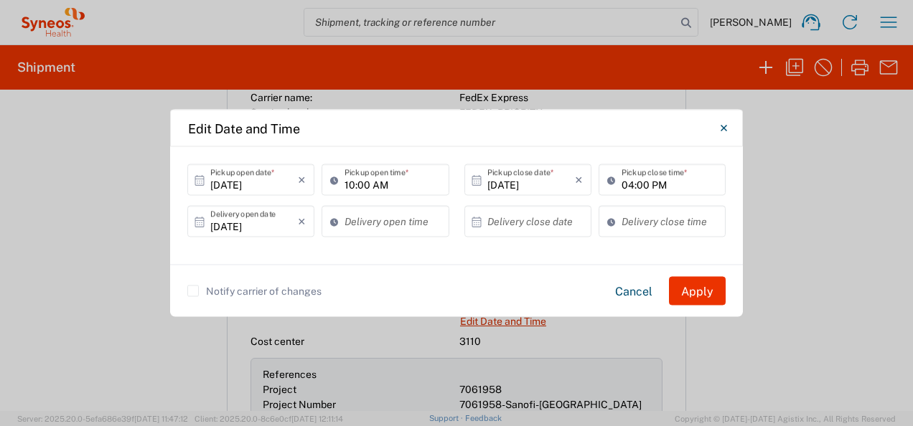
type input "01:58 PM"
click at [386, 218] on input "01:58 PM" at bounding box center [391, 221] width 95 height 25
drag, startPoint x: 342, startPoint y: 224, endPoint x: 372, endPoint y: 225, distance: 30.1
click at [372, 225] on div "01:58 PM Delivery open time" at bounding box center [384, 222] width 127 height 32
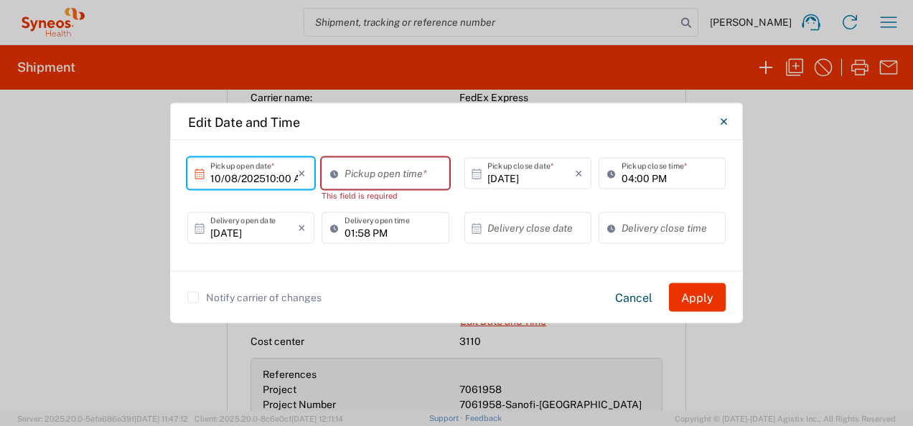
type input "10/08/202510:00 AM"
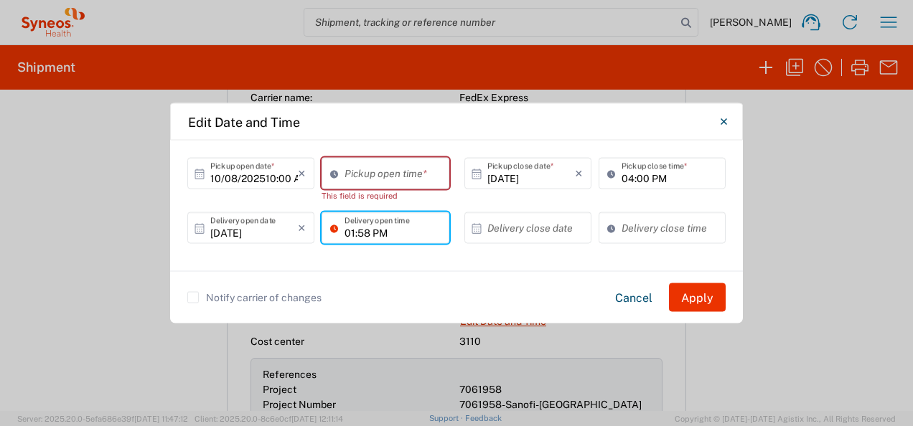
paste input "10:00 A"
type input "10:00 AM"
drag, startPoint x: 421, startPoint y: 266, endPoint x: 402, endPoint y: 236, distance: 35.2
click at [421, 266] on div "10/08/202510:00 AM × Pickup open date * Cancel Apply Pickup open time * This fi…" at bounding box center [456, 206] width 573 height 131
click at [393, 182] on input "01:58 PM" at bounding box center [391, 173] width 95 height 25
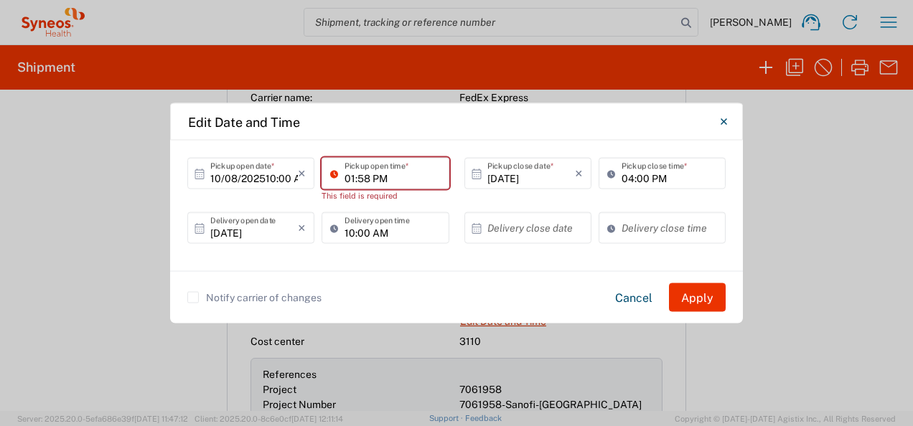
click at [406, 173] on input "01:58 PM" at bounding box center [391, 173] width 95 height 25
type input "01:58"
type input "10/08/202510:0PM0 AM"
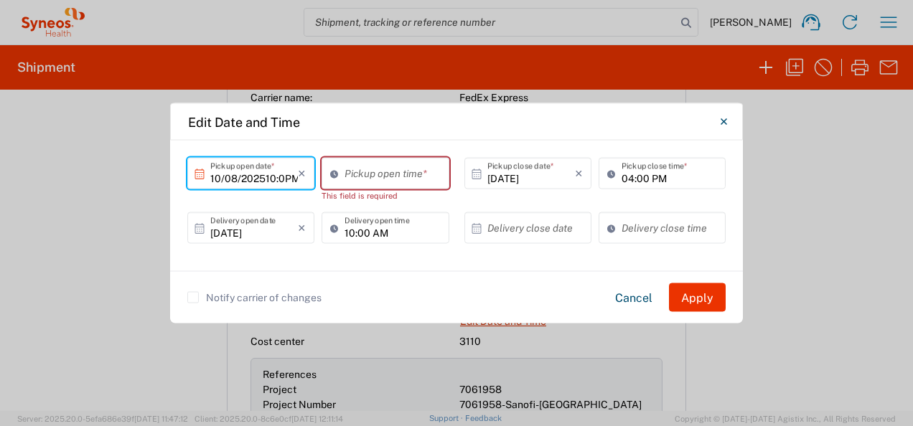
type input "10/08/202510:0PM0 AM"
click at [400, 174] on input "01:58 PM" at bounding box center [391, 173] width 95 height 25
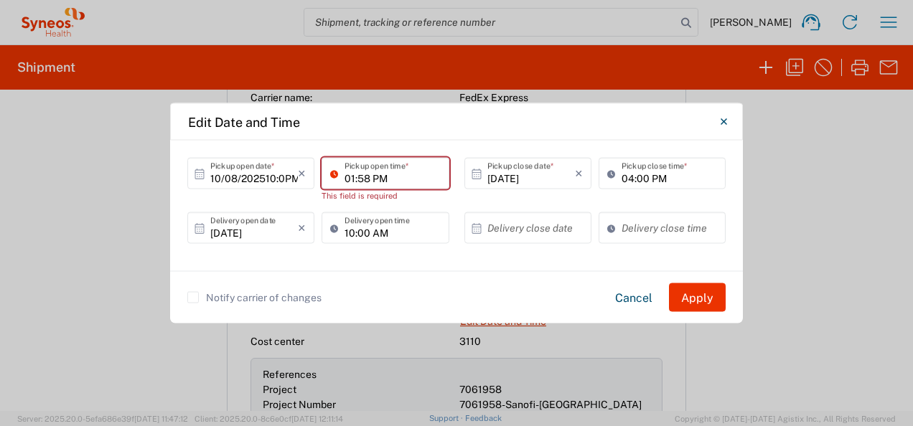
paste input "10:00 AM"
type input "10:00 AM"
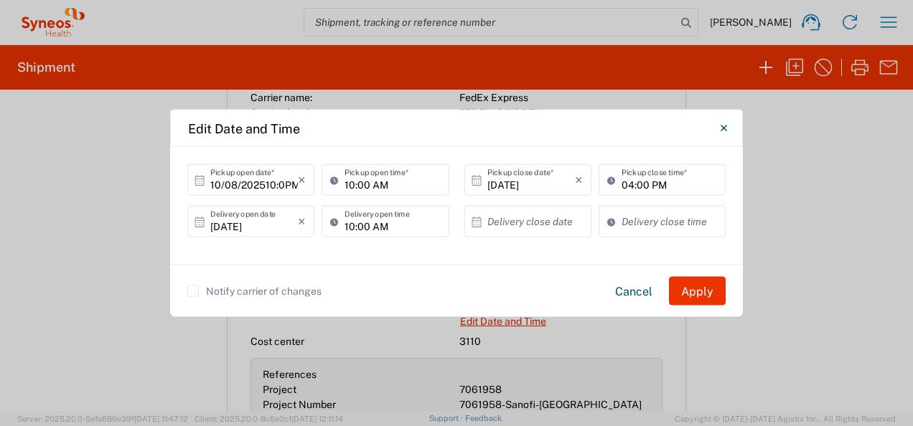
click at [445, 271] on div "Notify carrier of changes Cancel Apply" at bounding box center [456, 291] width 573 height 52
click at [548, 225] on input "text" at bounding box center [531, 221] width 88 height 25
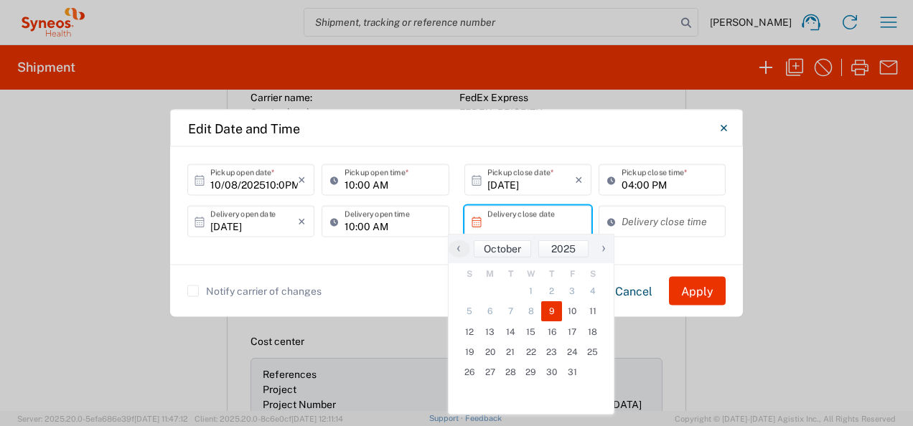
click at [556, 314] on span "9" at bounding box center [551, 311] width 21 height 20
type input "[DATE]"
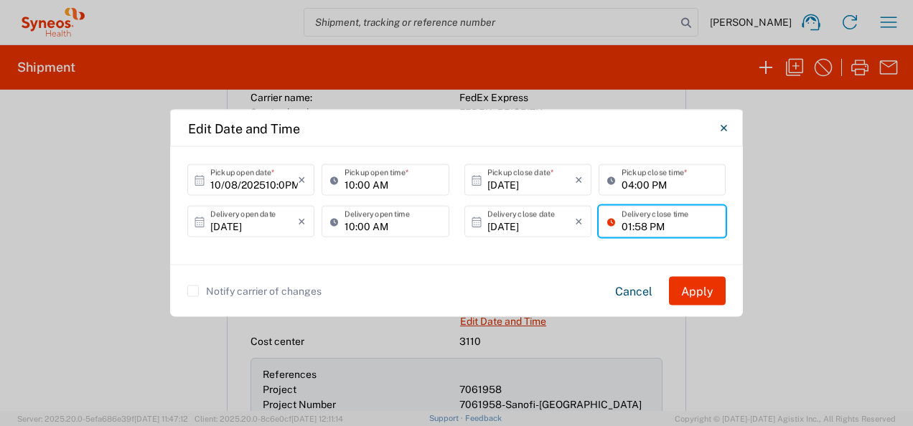
click at [684, 227] on input "01:58 PM" at bounding box center [668, 221] width 95 height 25
paste input "4:00 PM"
drag, startPoint x: 666, startPoint y: 227, endPoint x: 725, endPoint y: 227, distance: 59.6
click at [725, 227] on div "04:00 PM:58 PM Delivery close time" at bounding box center [662, 227] width 134 height 42
type input "04:00 PM"
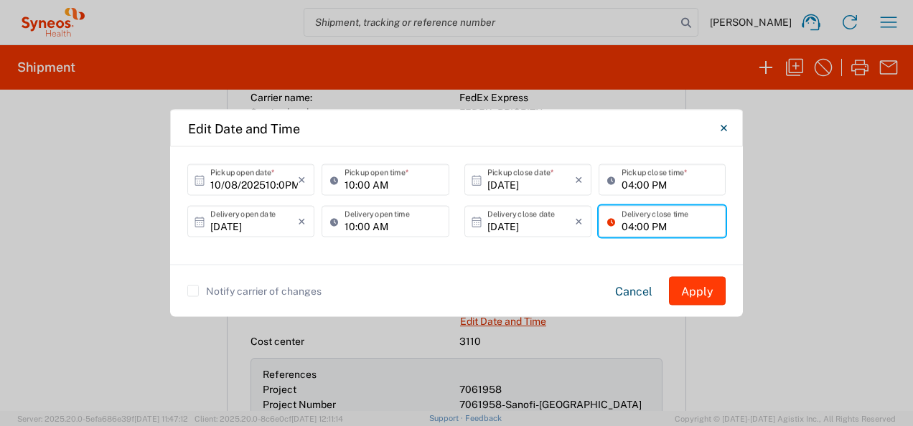
click at [714, 288] on button "Apply" at bounding box center [697, 291] width 57 height 29
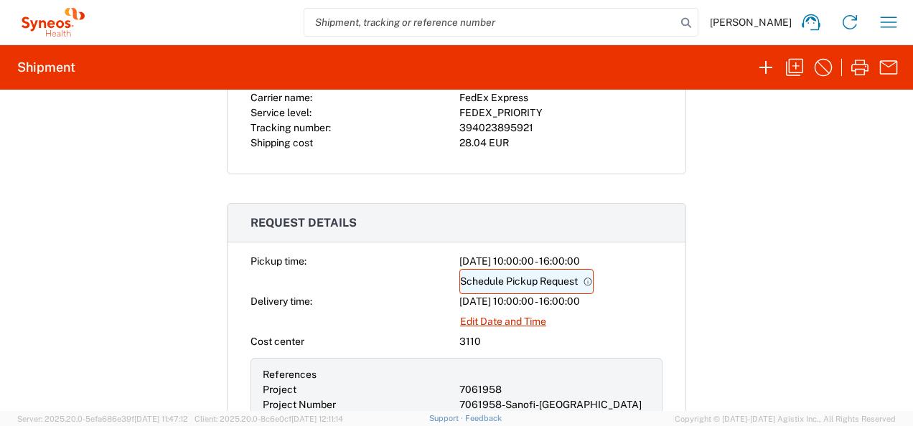
click at [528, 283] on link "Schedule Pickup Request" at bounding box center [526, 281] width 134 height 25
